Goal: Information Seeking & Learning: Learn about a topic

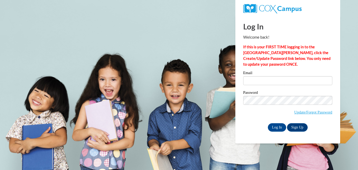
type input "smshults@comcast.net"
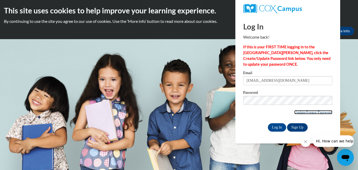
click at [297, 113] on link "Update/Forgot Password" at bounding box center [314, 112] width 38 height 4
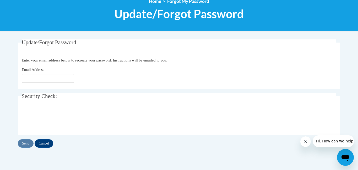
type input "smshults77@gmail.com"
click at [26, 144] on input "Send" at bounding box center [26, 143] width 16 height 8
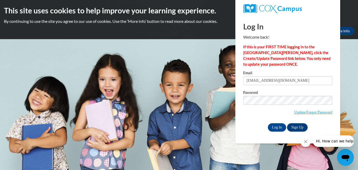
type input "[EMAIL_ADDRESS][DOMAIN_NAME]"
click at [241, 122] on div "Please enter your email! Please enter your password! Email smshults77@gmail.com…" at bounding box center [288, 101] width 97 height 60
click at [277, 126] on input "Log In" at bounding box center [277, 127] width 18 height 8
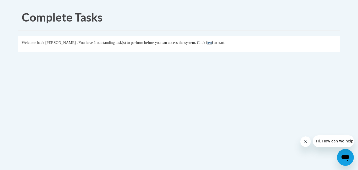
click at [213, 42] on link "here" at bounding box center [210, 42] width 7 height 4
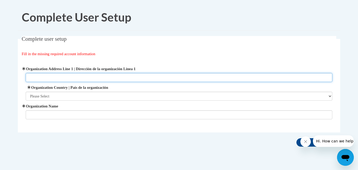
click at [123, 77] on input "Organization Address Line 1 | Dirección de la organización Línea 1" at bounding box center [179, 77] width 307 height 9
type input "1350 Oak Ridge Turnpike"
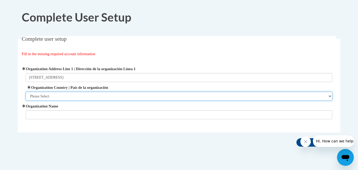
click at [88, 97] on select "Please Select United States | Estados Unidos Outside of the United States | Fue…" at bounding box center [179, 96] width 307 height 9
select select "ad49bcad-a171-4b2e-b99c-48b446064914"
click at [26, 92] on select "Please Select United States | Estados Unidos Outside of the United States | Fue…" at bounding box center [179, 96] width 307 height 9
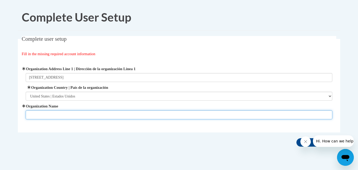
click at [82, 115] on input "Organization Name" at bounding box center [179, 114] width 307 height 9
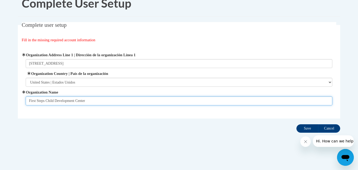
type input "First Steps Child Development Center"
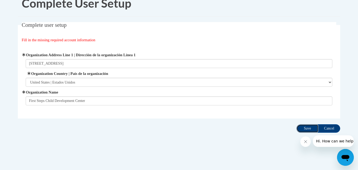
click at [306, 129] on input "Save" at bounding box center [308, 128] width 22 height 8
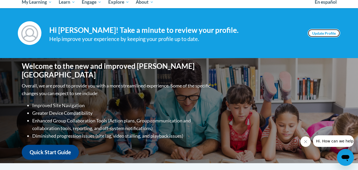
click at [318, 36] on link "Update Profile" at bounding box center [324, 33] width 33 height 8
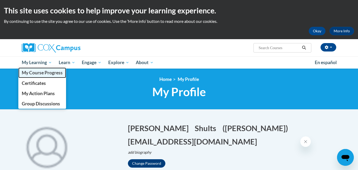
click at [38, 75] on span "My Course Progress" at bounding box center [42, 73] width 41 height 6
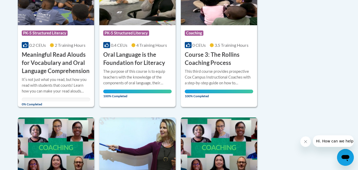
scroll to position [166, 0]
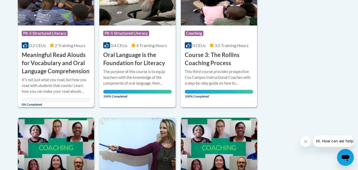
click at [55, 64] on h3 "Meaningful Read Alouds for Vocabulary and Oral Language Comprehension" at bounding box center [56, 63] width 68 height 24
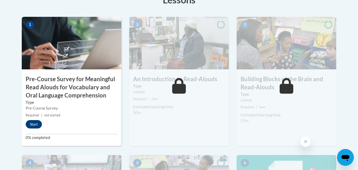
scroll to position [172, 0]
click at [34, 123] on button "Start" at bounding box center [34, 124] width 16 height 8
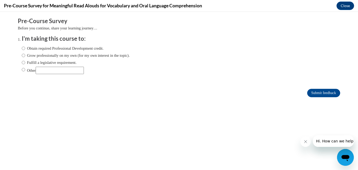
scroll to position [0, 0]
click at [23, 48] on input "Obtain required Professional Development credit." at bounding box center [23, 48] width 3 height 6
radio input "true"
click at [317, 92] on input "Submit feedback" at bounding box center [324, 93] width 33 height 8
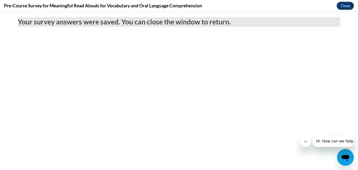
click at [345, 5] on button "Close" at bounding box center [346, 6] width 18 height 8
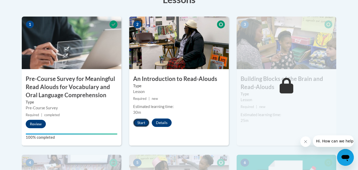
click at [141, 121] on button "Start" at bounding box center [141, 122] width 16 height 8
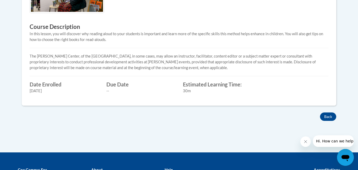
scroll to position [217, 0]
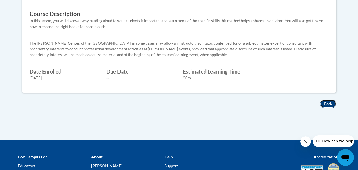
click at [330, 100] on button "Back" at bounding box center [328, 103] width 16 height 8
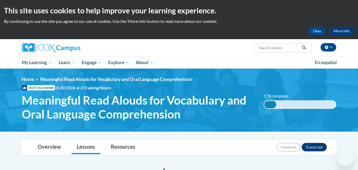
scroll to position [207, 0]
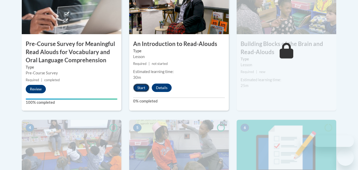
click at [141, 89] on button "Start" at bounding box center [141, 87] width 16 height 8
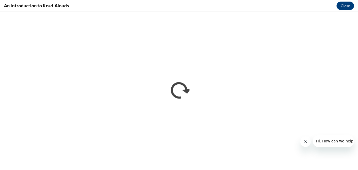
scroll to position [0, 0]
click at [307, 142] on icon "Close message from company" at bounding box center [306, 141] width 4 height 4
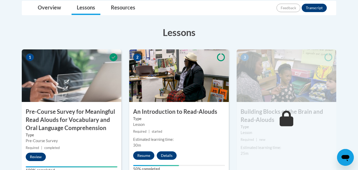
scroll to position [140, 0]
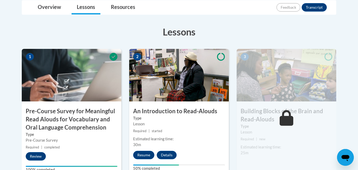
click at [179, 79] on img at bounding box center [179, 75] width 100 height 52
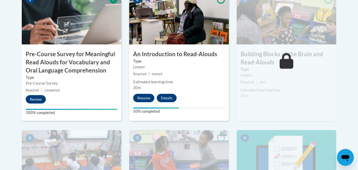
scroll to position [196, 0]
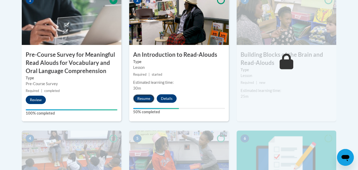
click at [143, 99] on button "Resume" at bounding box center [143, 98] width 21 height 8
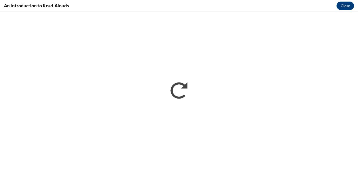
scroll to position [0, 0]
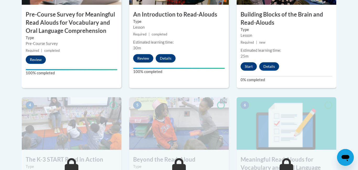
scroll to position [235, 0]
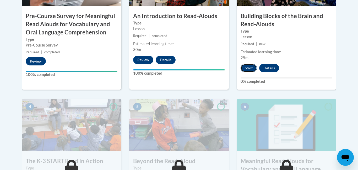
click at [248, 68] on button "Start" at bounding box center [249, 68] width 16 height 8
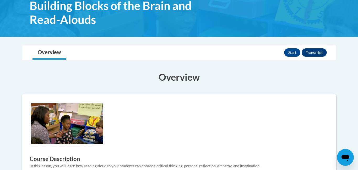
scroll to position [87, 0]
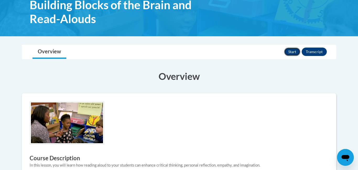
click at [290, 52] on button "Start" at bounding box center [292, 51] width 16 height 8
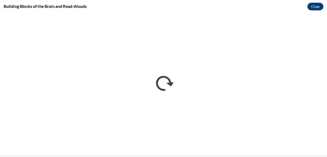
scroll to position [0, 0]
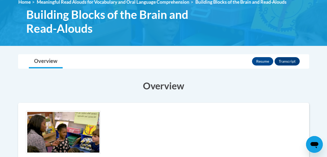
scroll to position [77, 0]
